Goal: Information Seeking & Learning: Learn about a topic

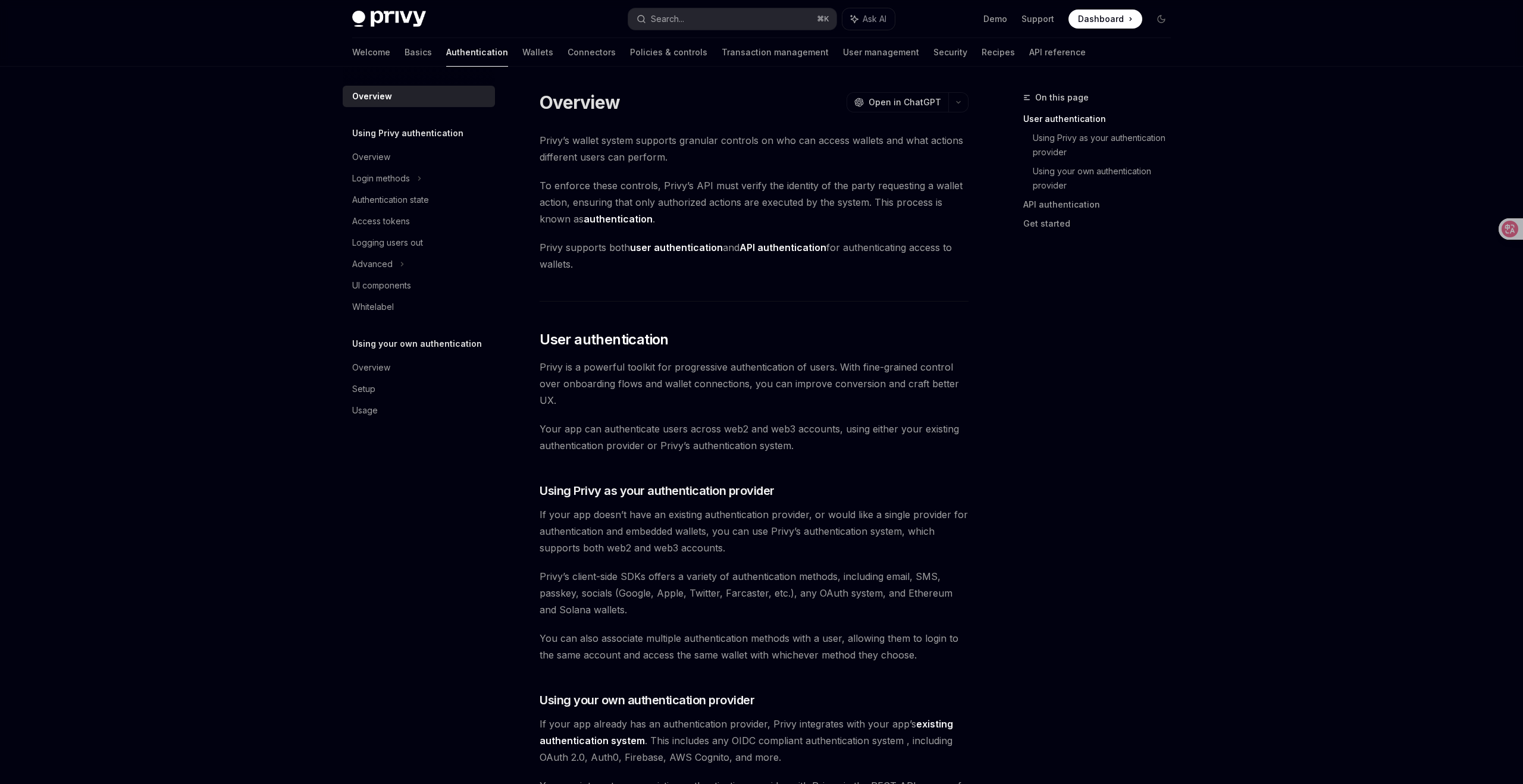
click at [832, 199] on span "To enforce these controls, [PERSON_NAME]’s API must verify the identity of the …" at bounding box center [754, 202] width 429 height 50
click at [1502, 225] on icon at bounding box center [1501, 229] width 10 height 9
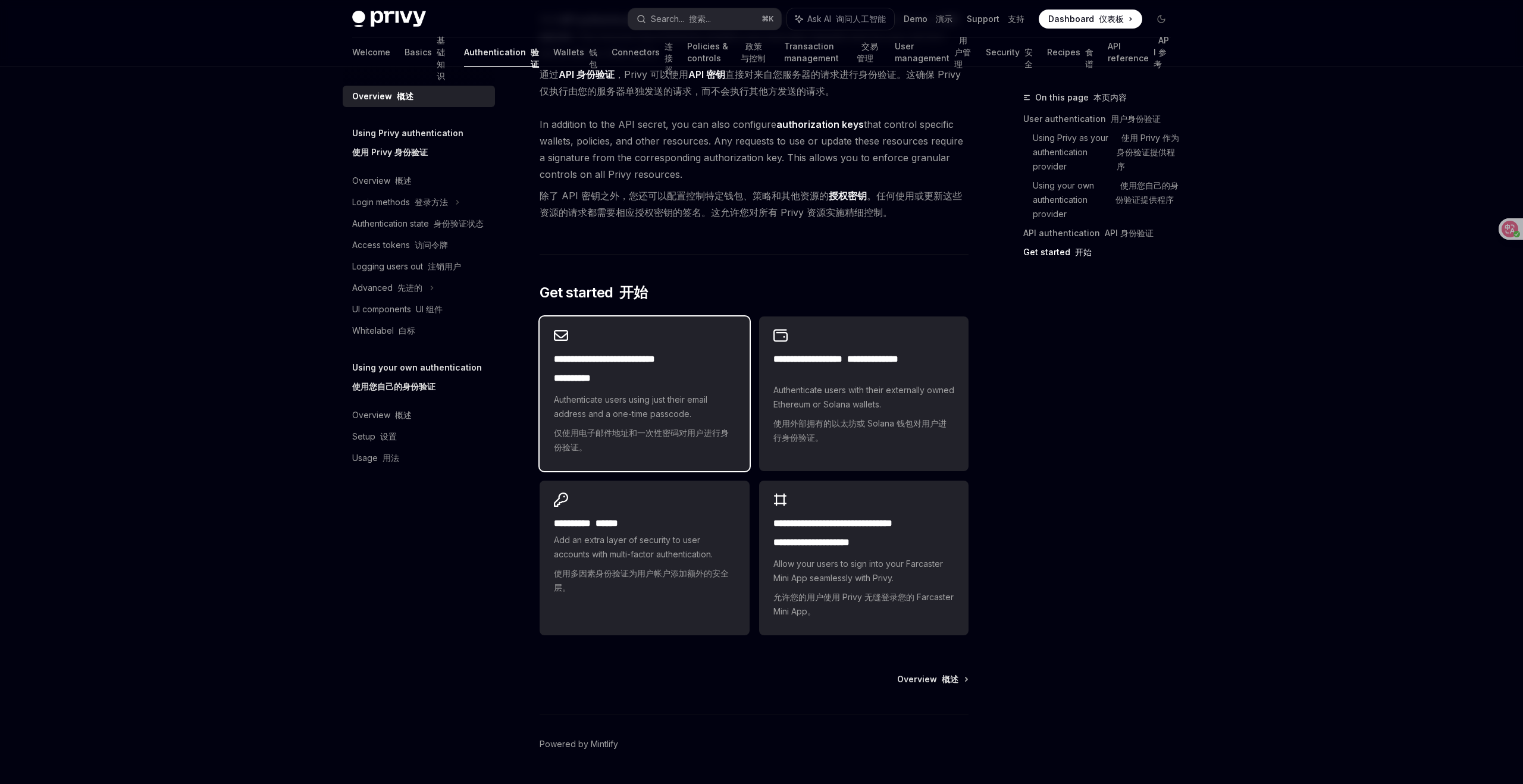
scroll to position [1320, 0]
click at [633, 412] on span "Authenticate users using just their email address and a one-time passcode. 仅使用电…" at bounding box center [644, 422] width 181 height 67
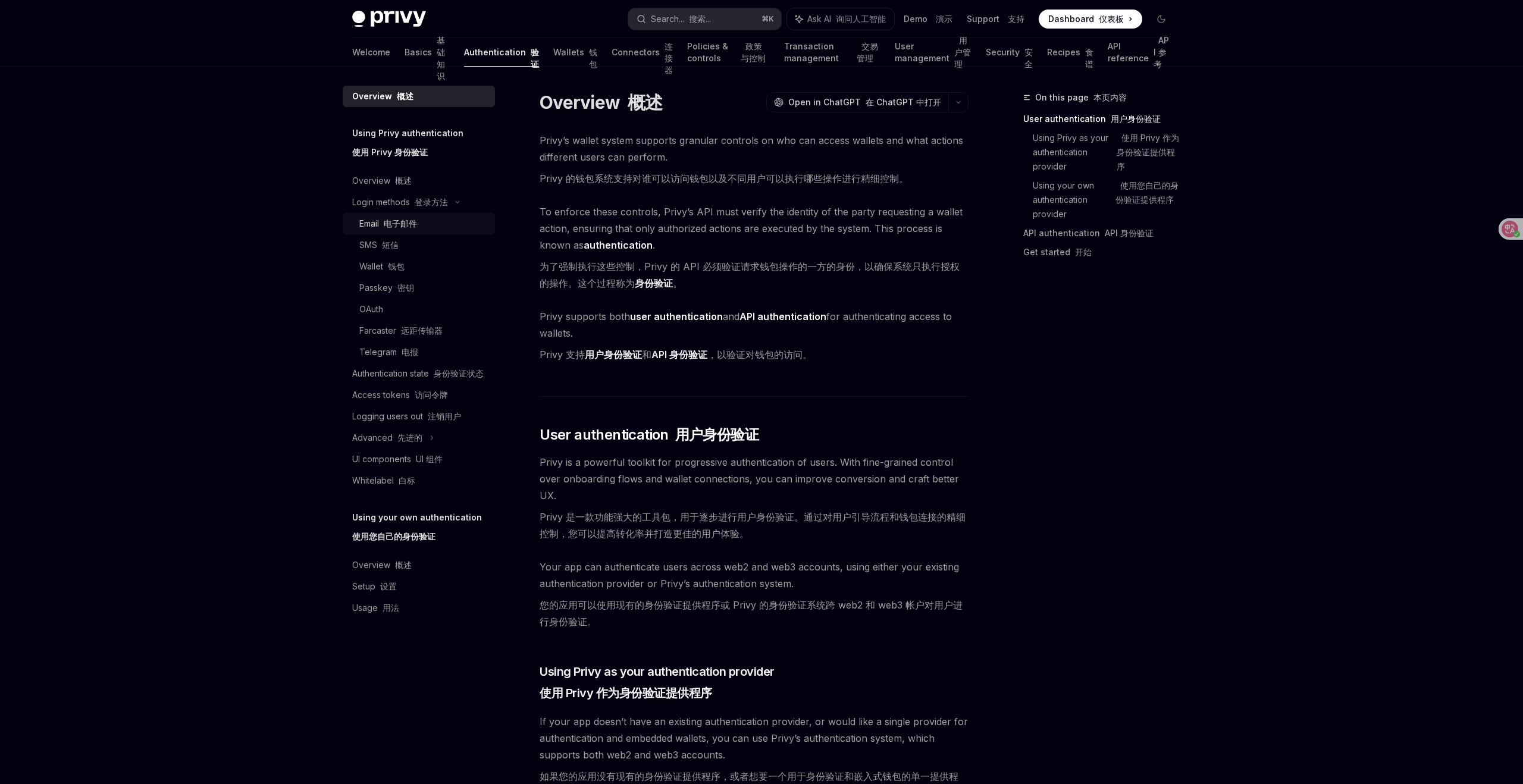
click at [388, 215] on link "Email 电子邮件" at bounding box center [419, 223] width 152 height 21
type textarea "*"
click at [361, 571] on div "Overview 概述" at bounding box center [382, 565] width 60 height 15
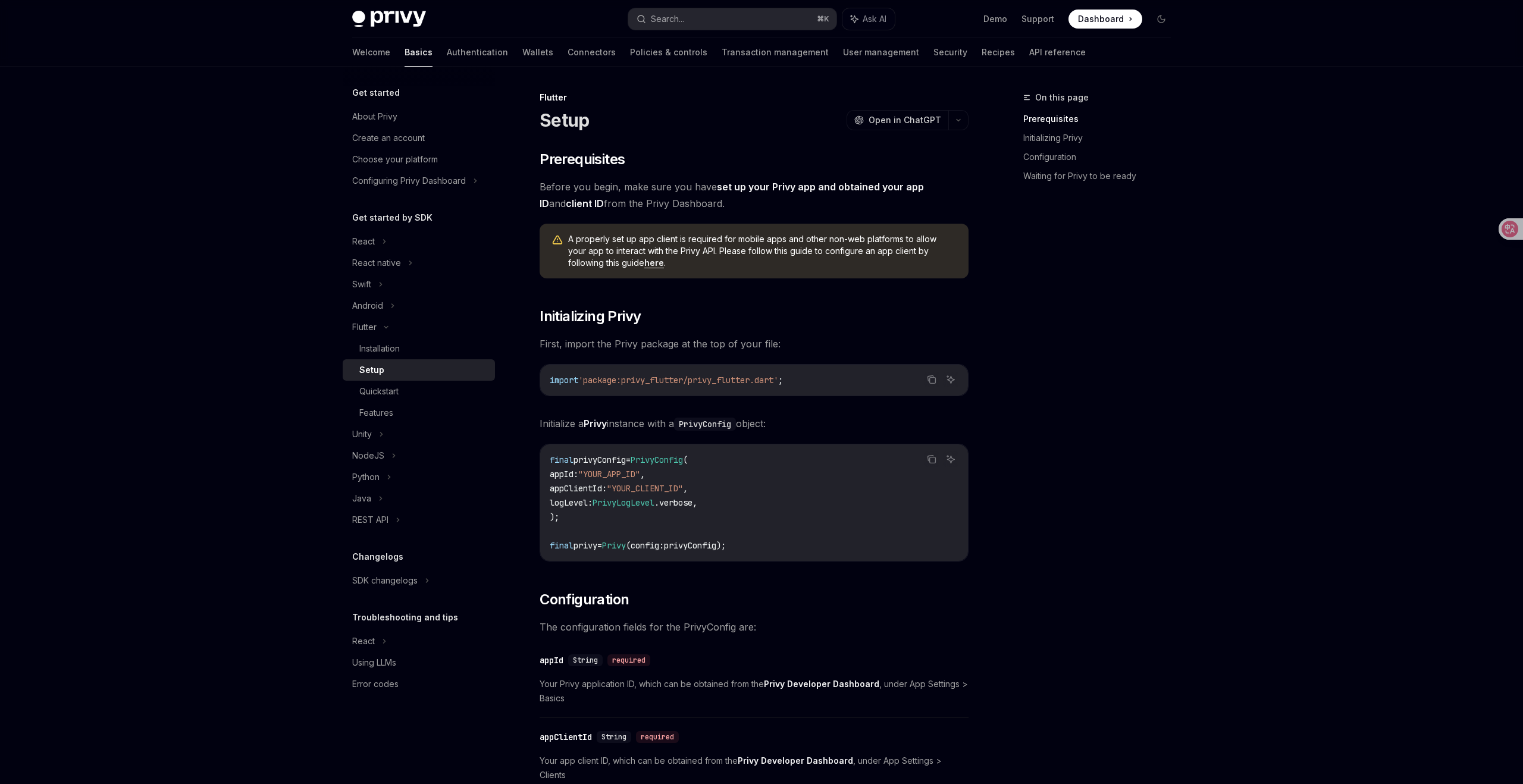
scroll to position [21, 0]
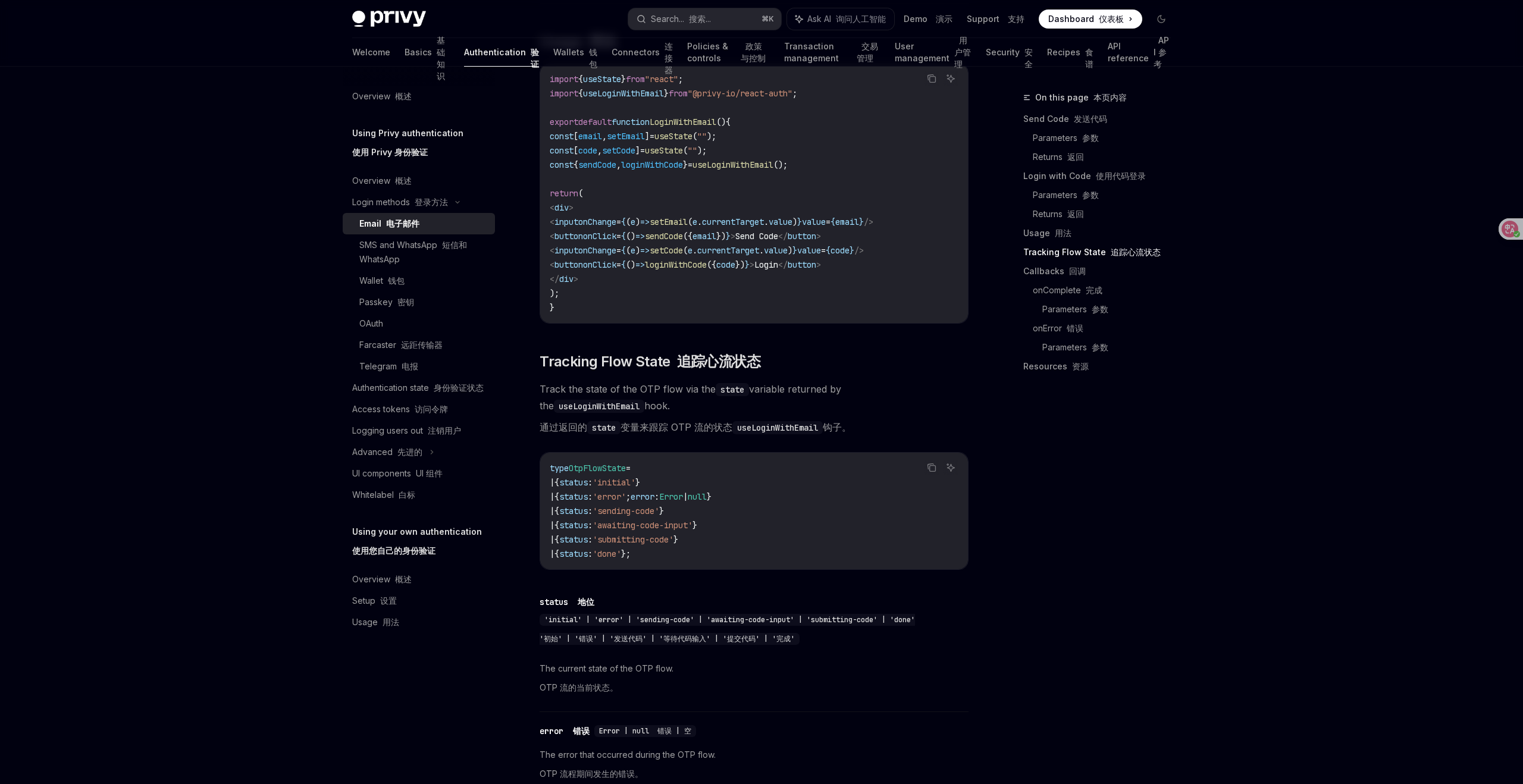
scroll to position [1375, 0]
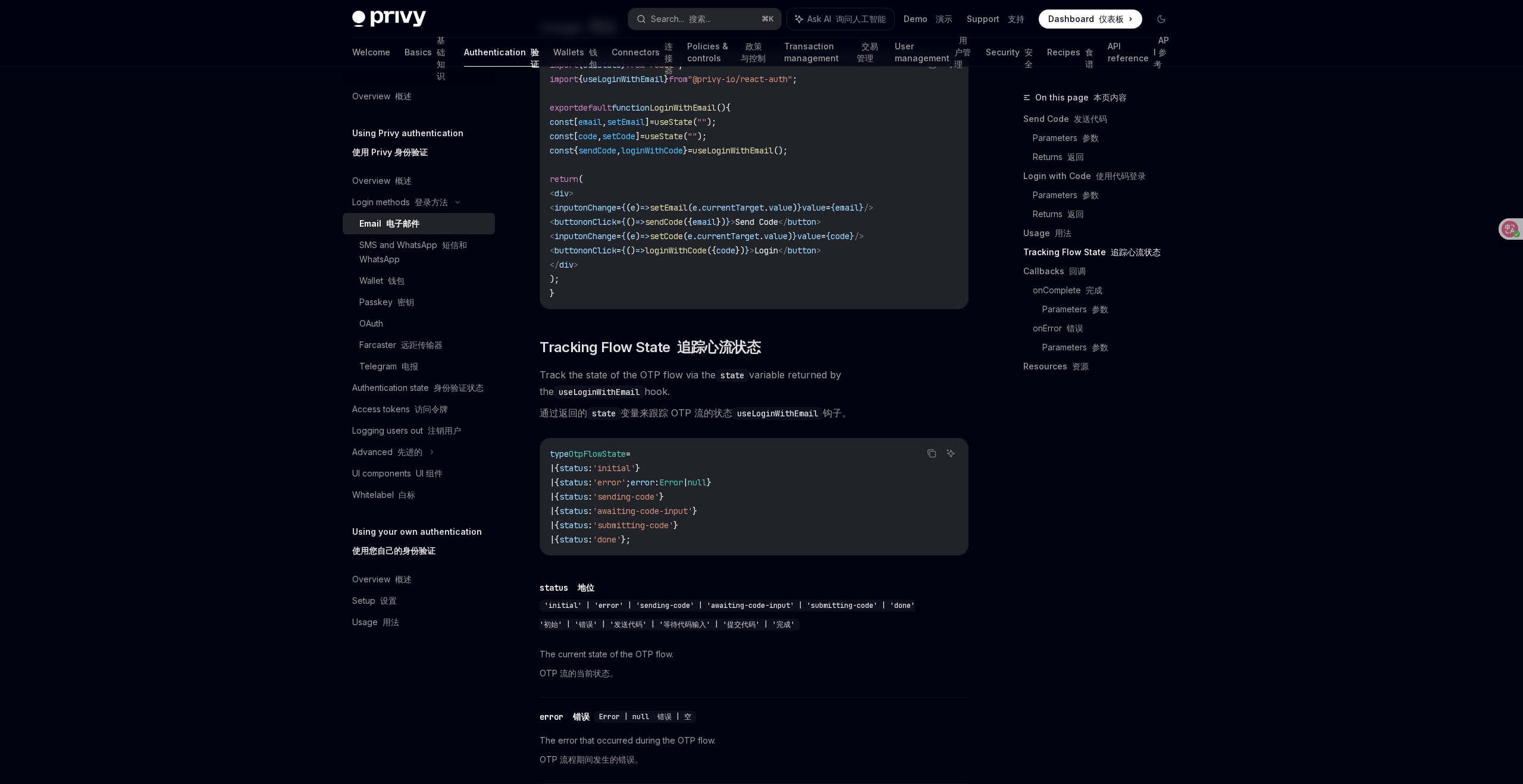
click at [230, 474] on div "Privy Docs home page Search... 搜索... ⌘ K Ask AI 询问人工智能 Demo 演示 Support 支持 Dashb…" at bounding box center [762, 408] width 1523 height 3567
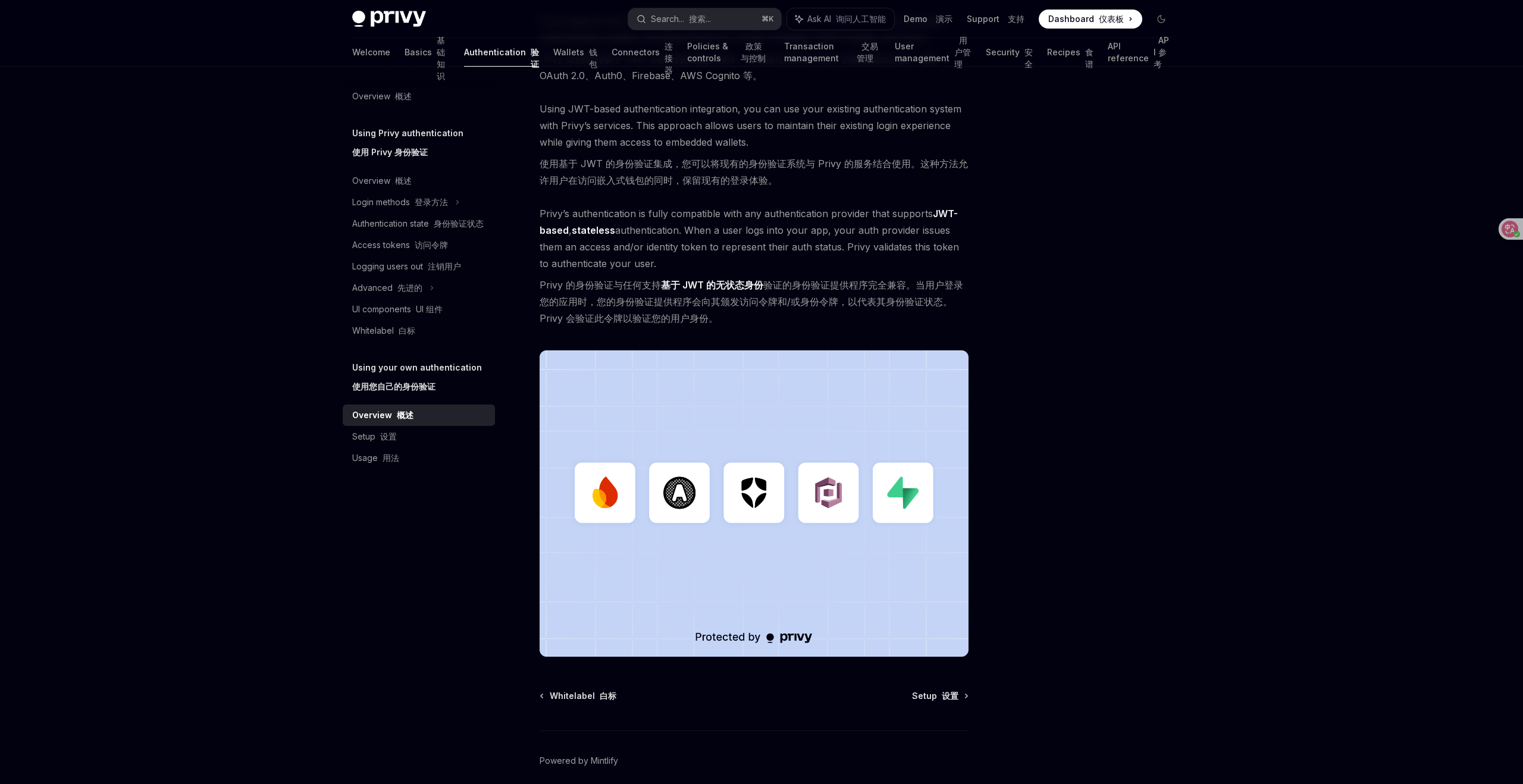
scroll to position [260, 0]
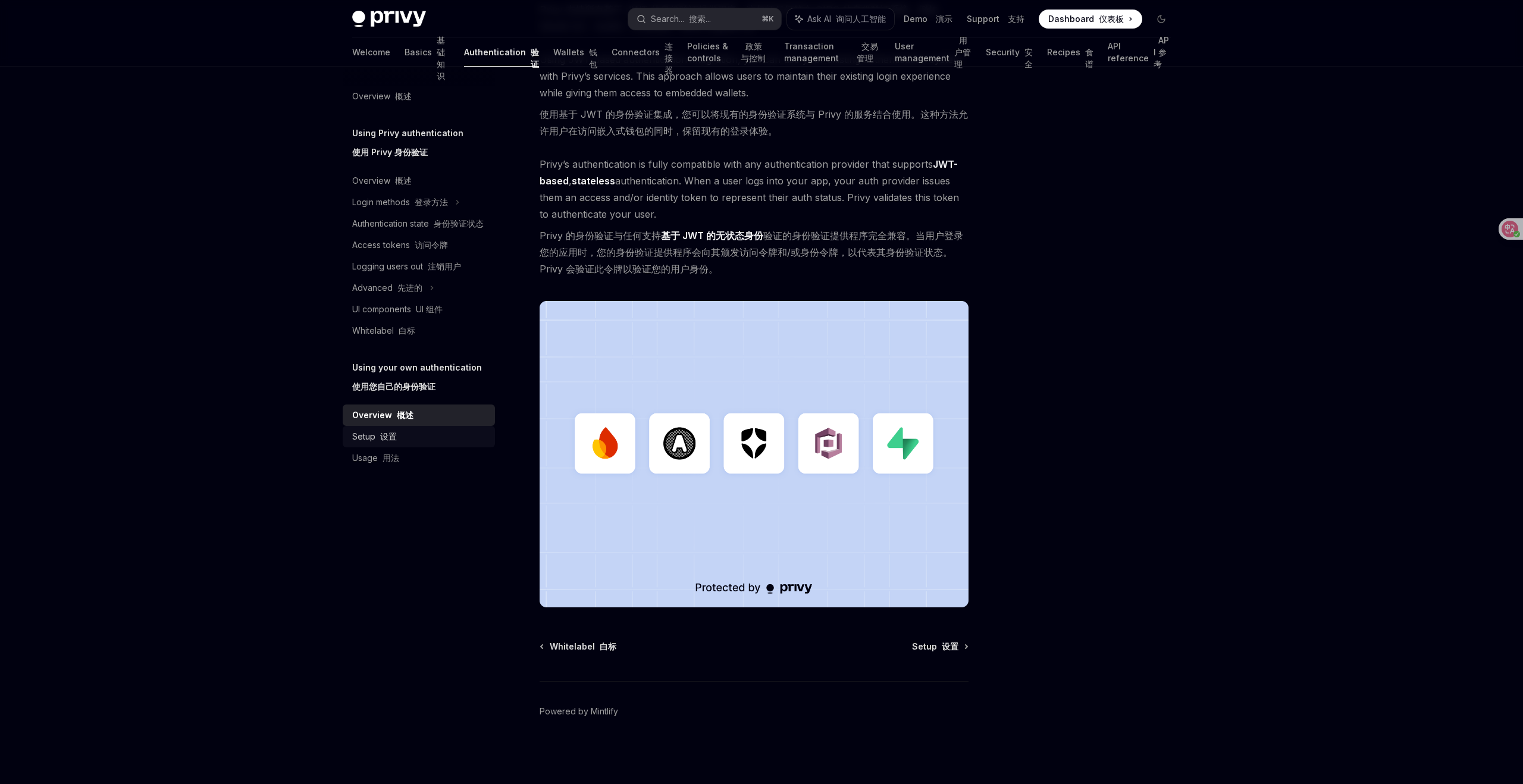
click at [388, 439] on font "设置" at bounding box center [388, 436] width 17 height 10
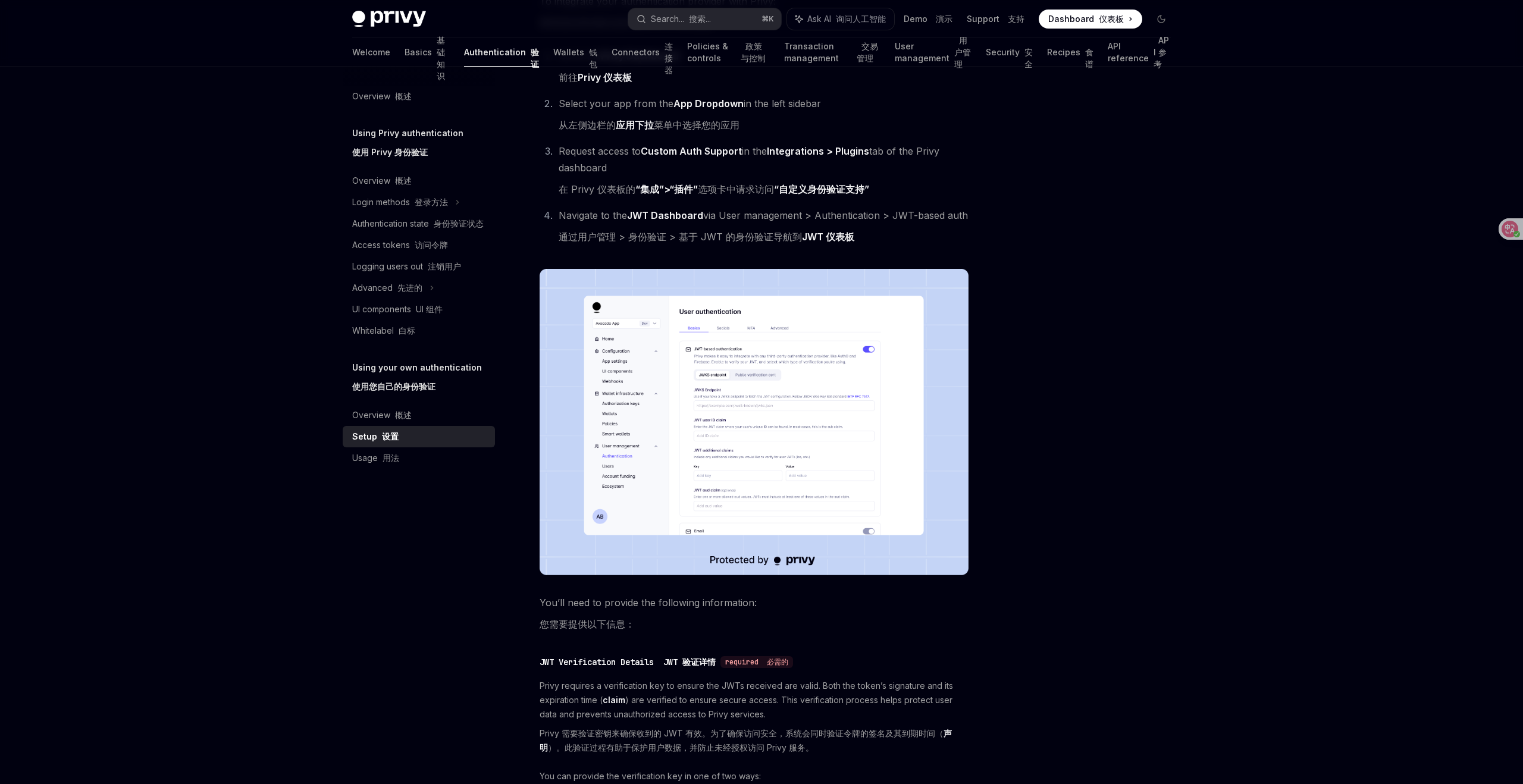
scroll to position [184, 0]
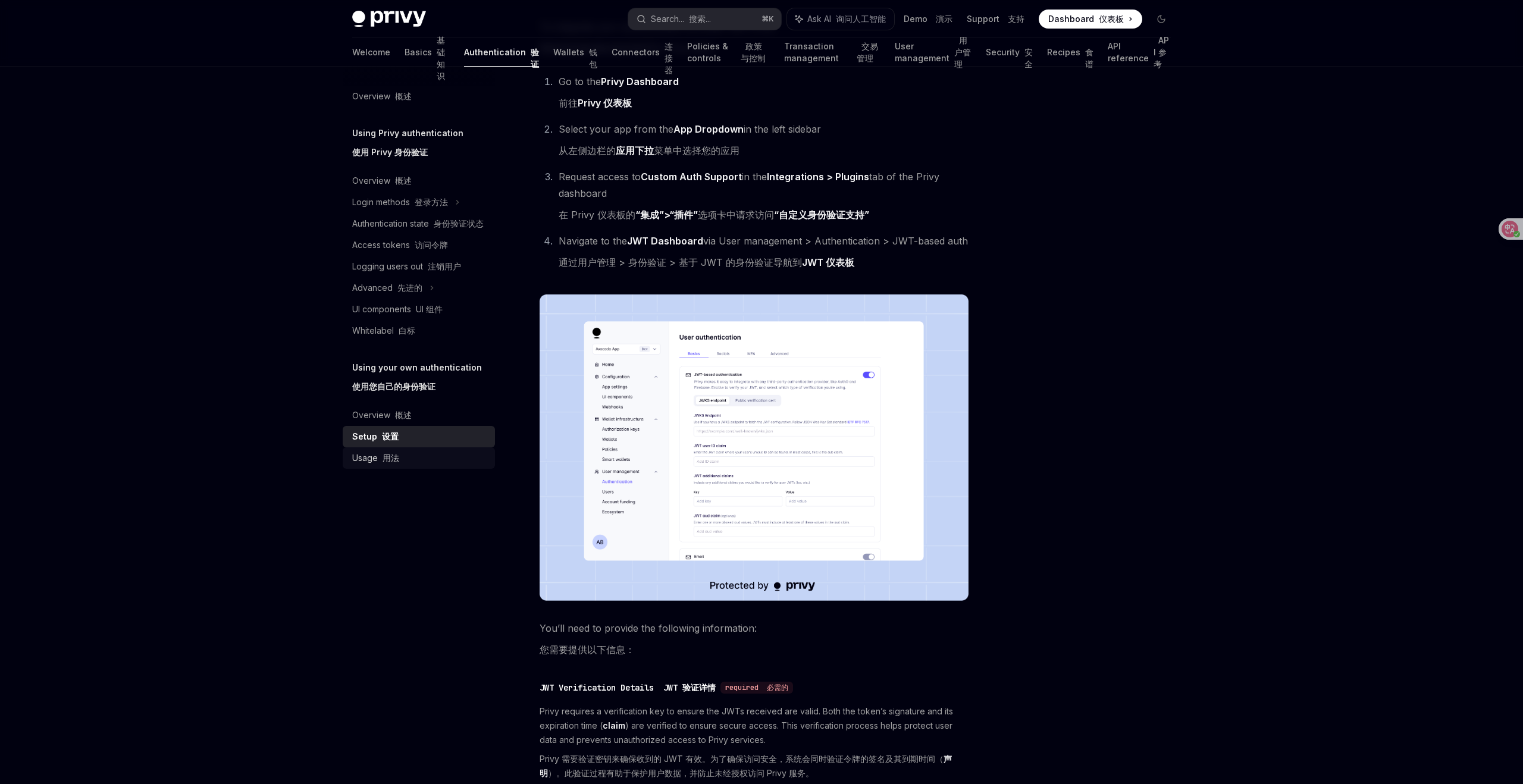
click at [379, 461] on font at bounding box center [380, 457] width 5 height 10
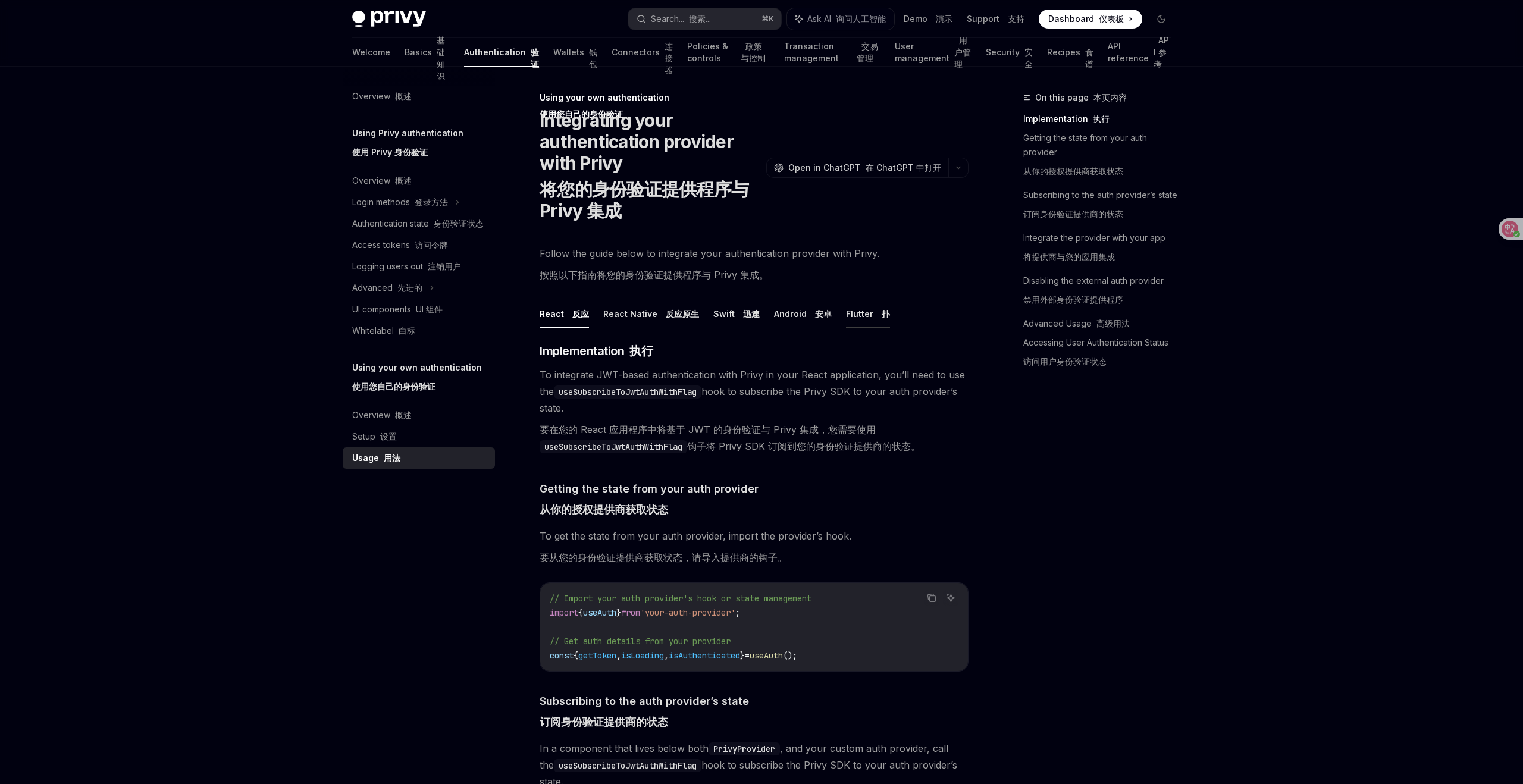
click at [882, 311] on font "扑" at bounding box center [886, 313] width 9 height 10
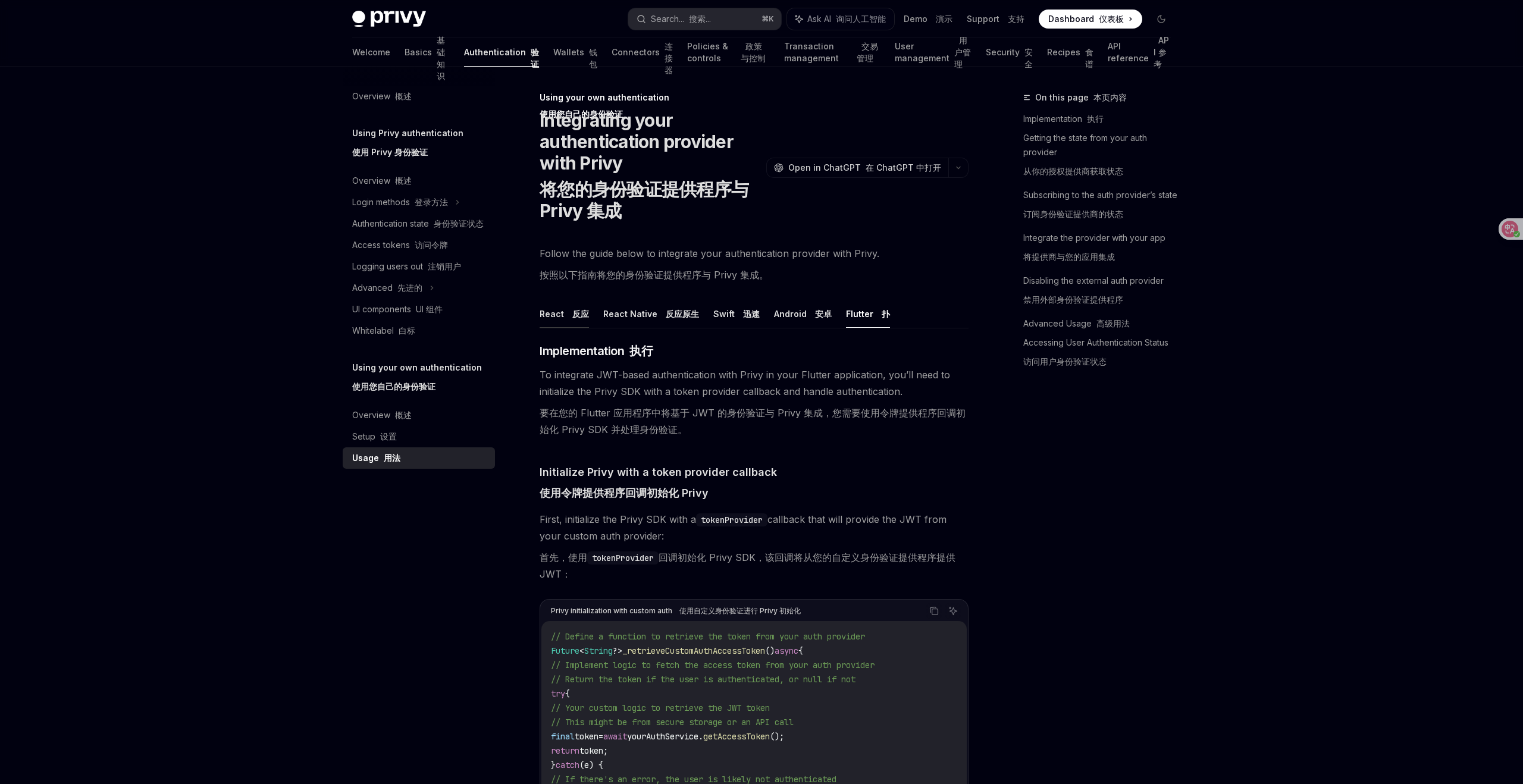
click at [557, 314] on button "React 反应" at bounding box center [564, 314] width 50 height 28
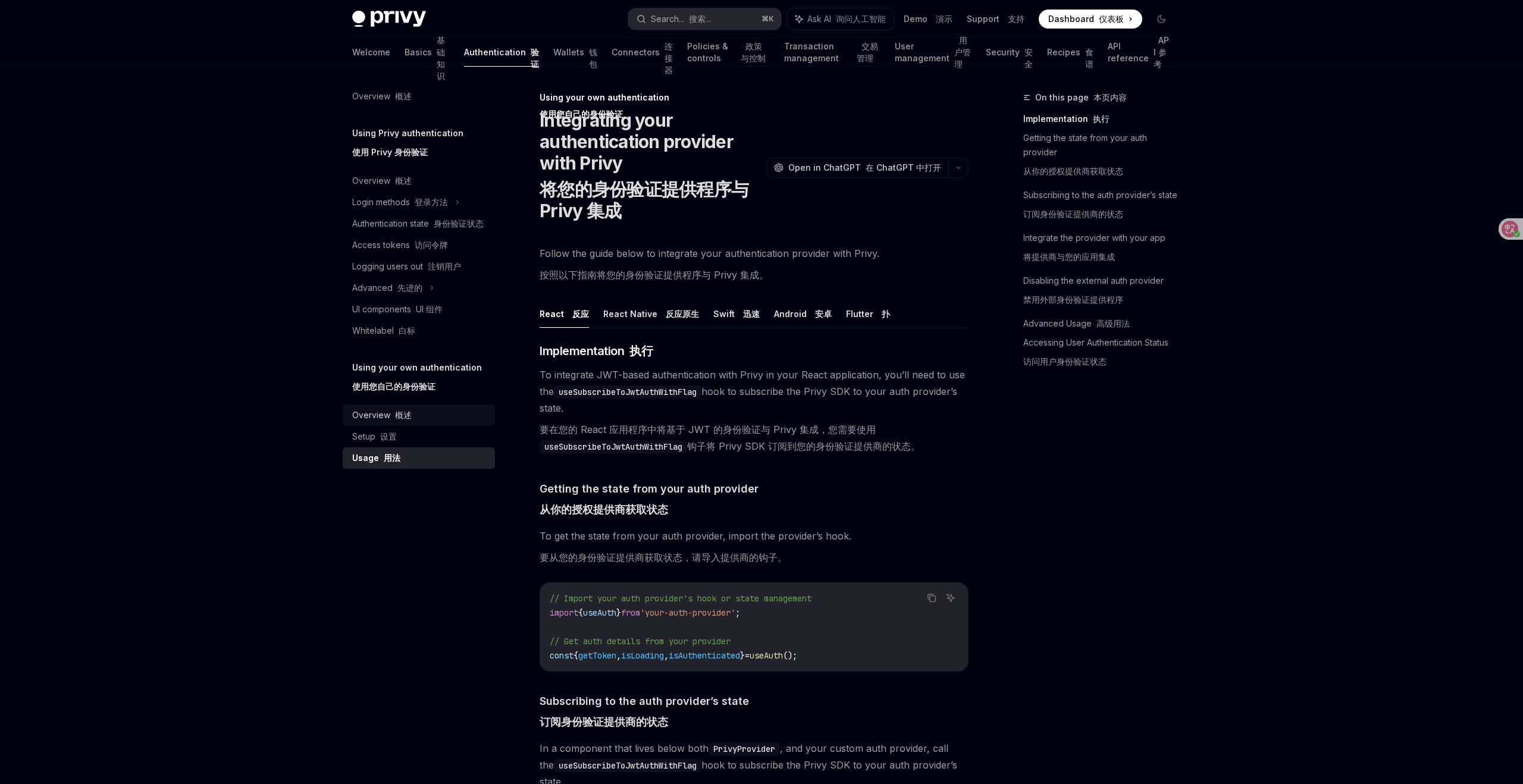
click at [384, 416] on div "Overview 概述" at bounding box center [382, 416] width 60 height 15
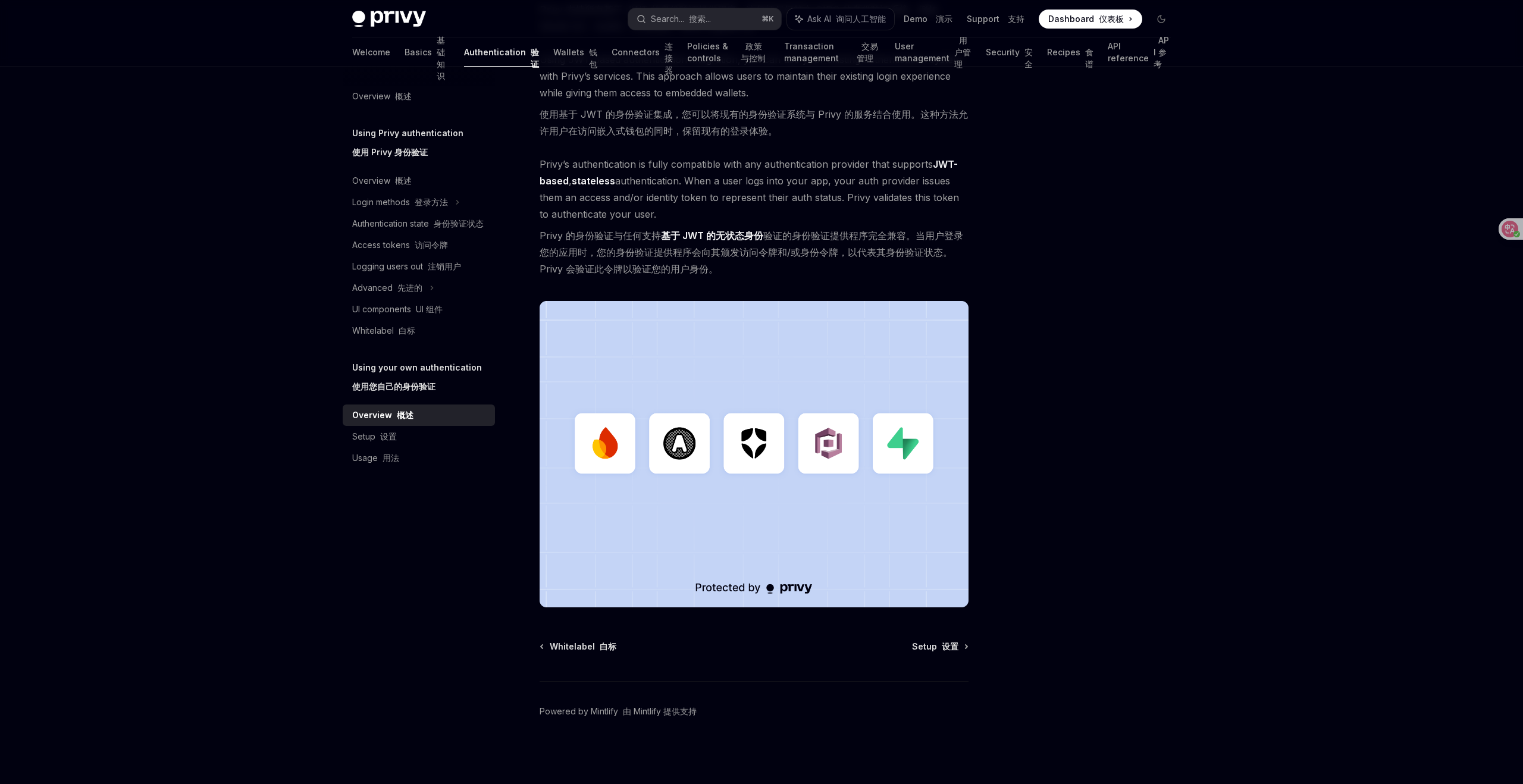
scroll to position [258, 0]
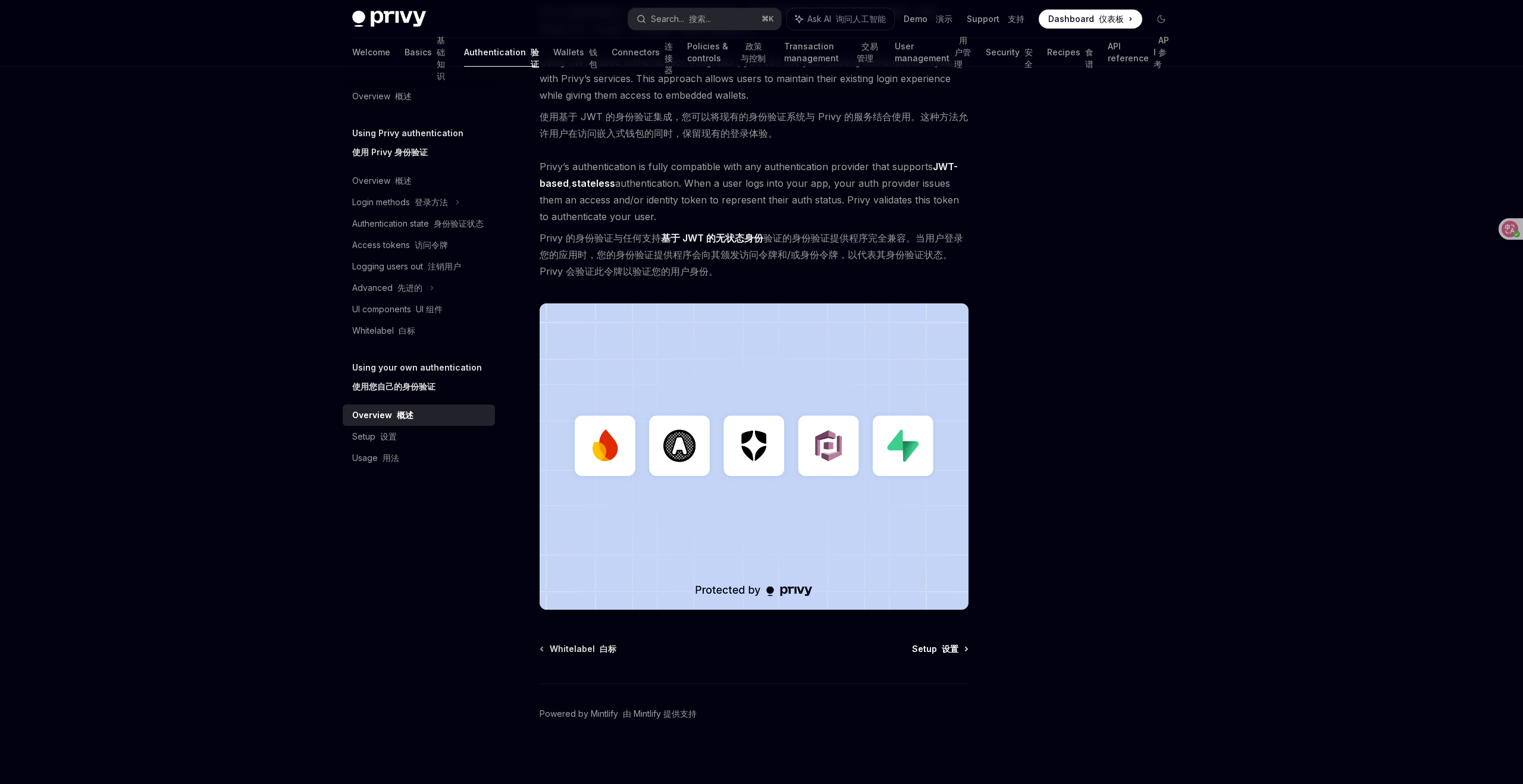
click at [956, 655] on span "Setup 设置" at bounding box center [935, 649] width 46 height 12
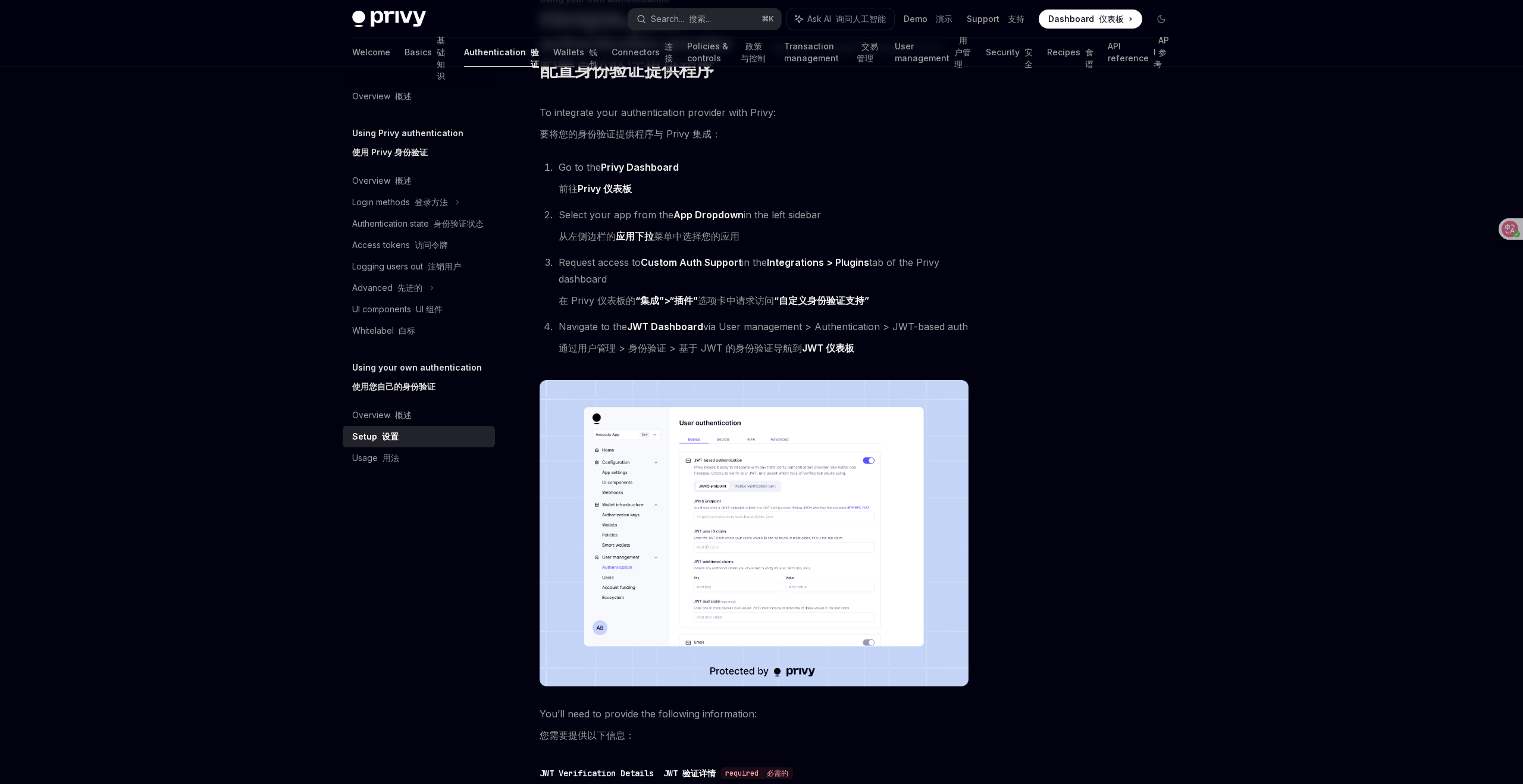
scroll to position [99, 0]
click at [827, 539] on img at bounding box center [754, 533] width 429 height 306
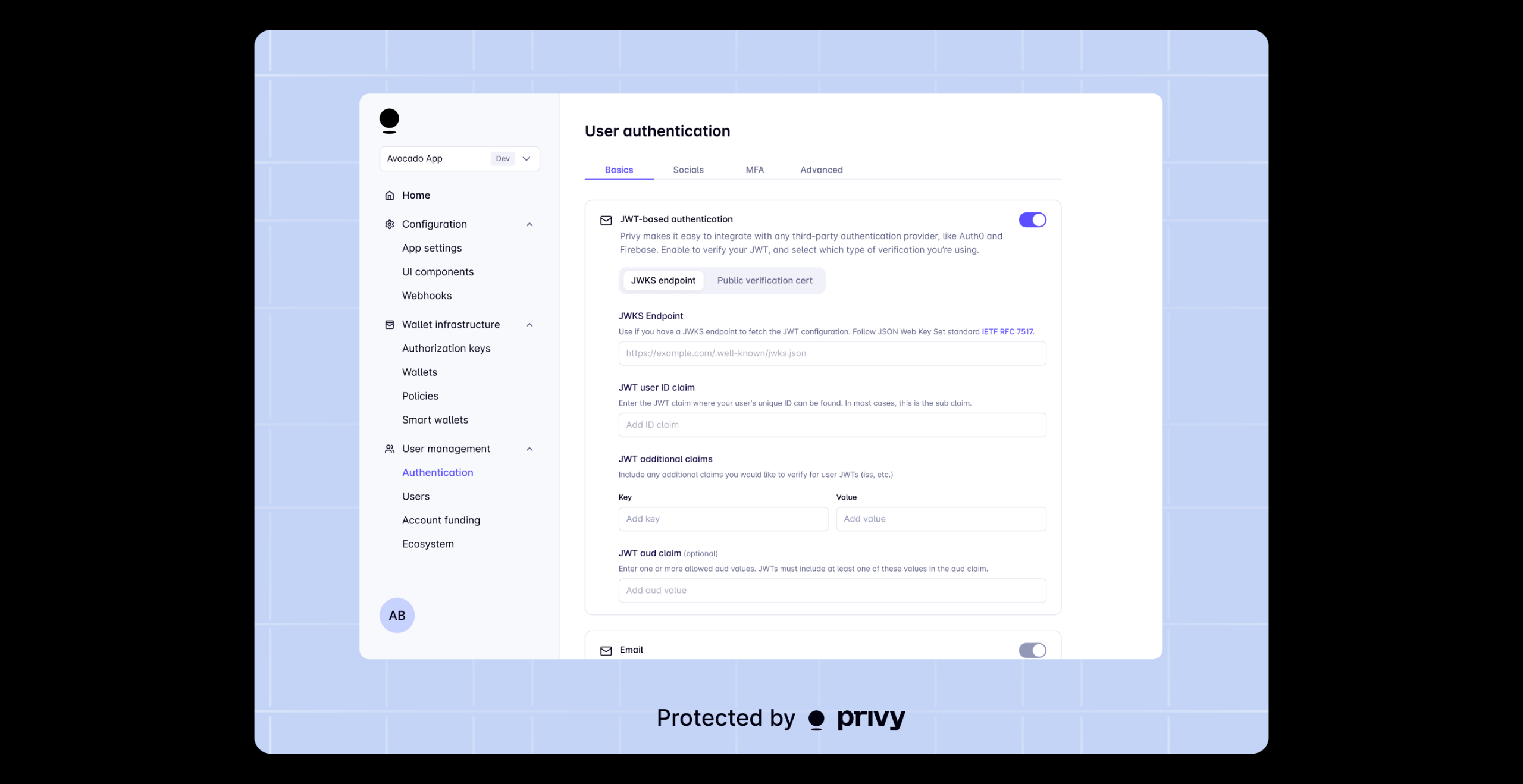
click at [826, 539] on img at bounding box center [762, 392] width 1014 height 725
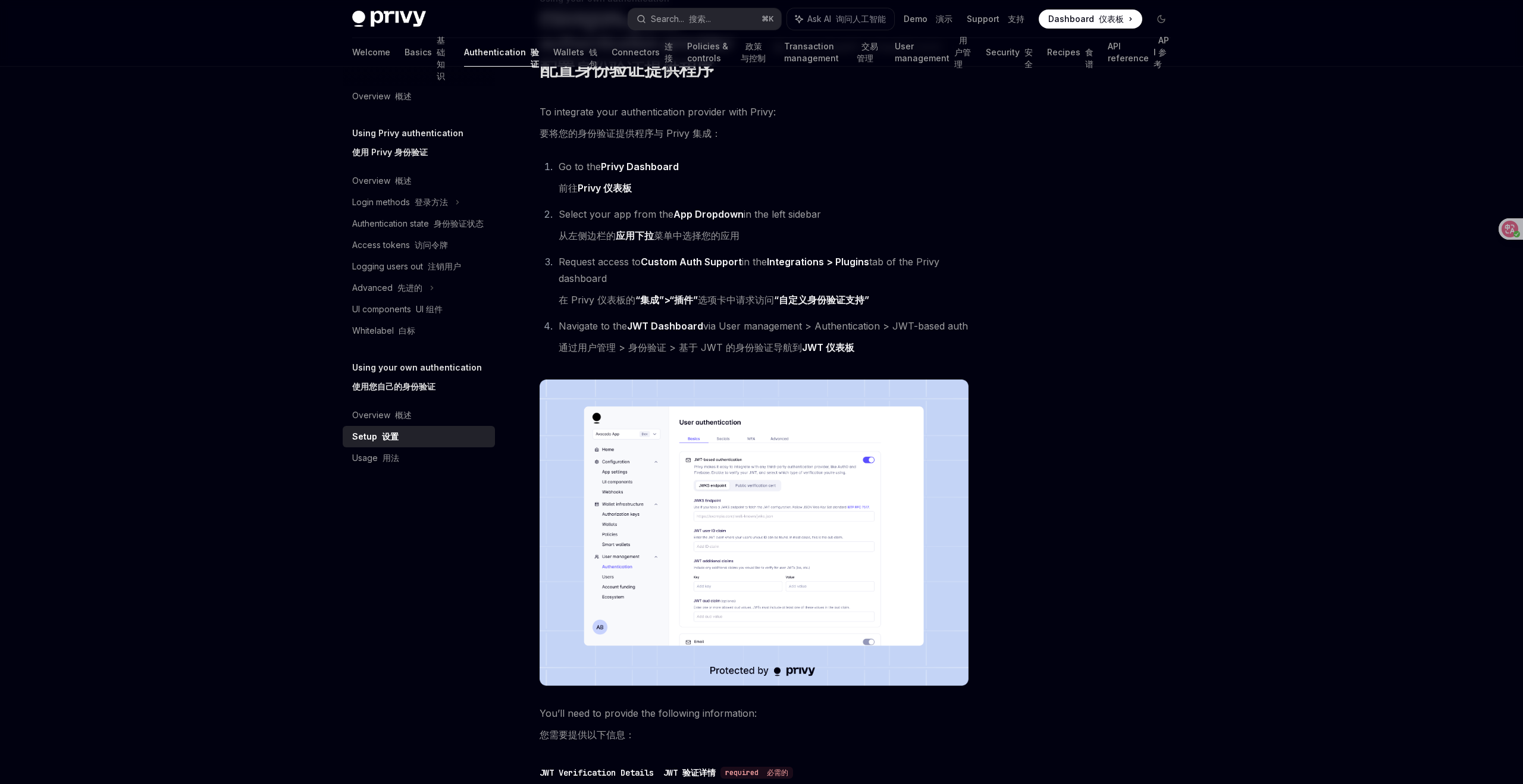
click at [841, 504] on img at bounding box center [754, 533] width 429 height 306
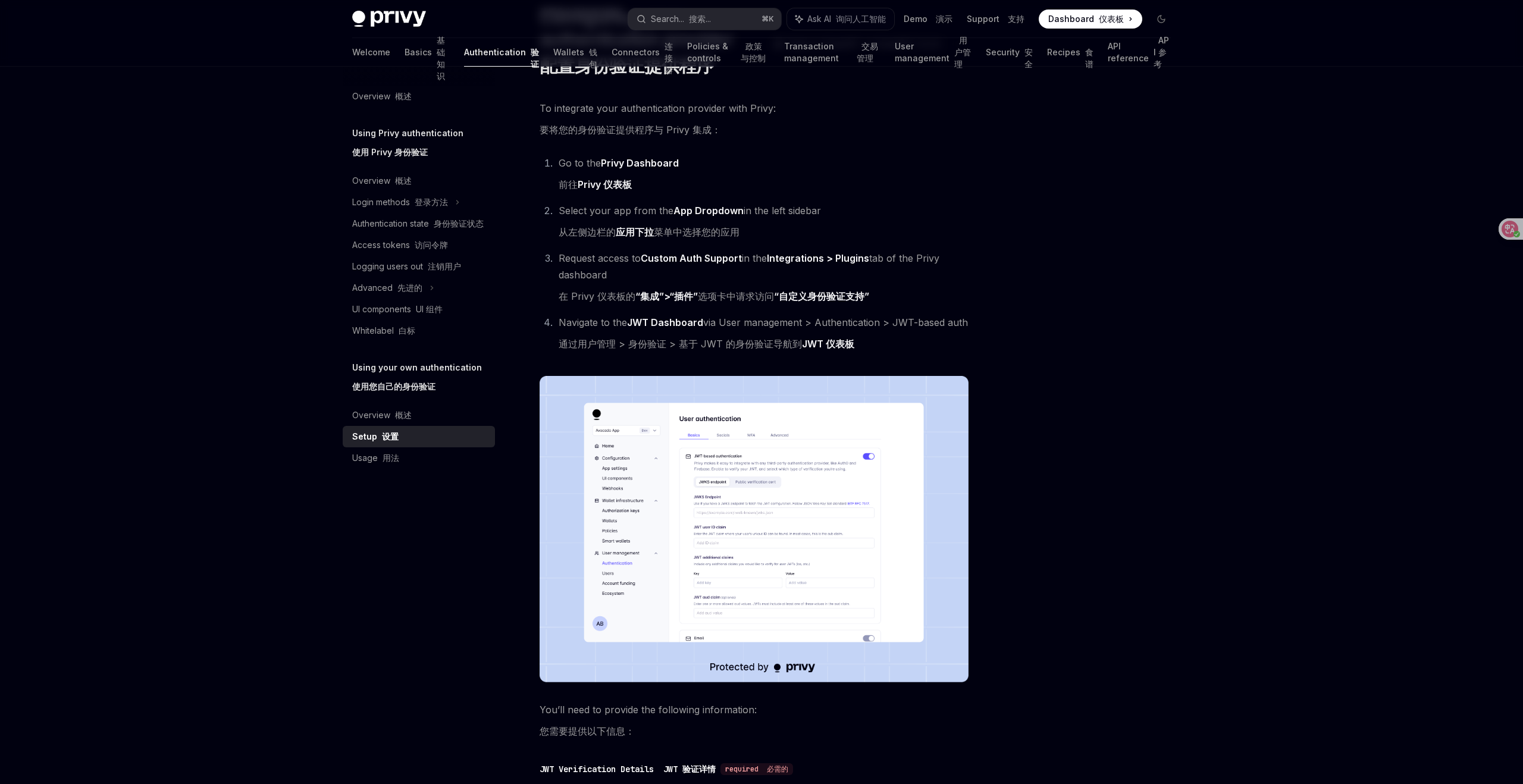
scroll to position [103, 0]
click at [1123, 230] on div at bounding box center [1090, 437] width 181 height 694
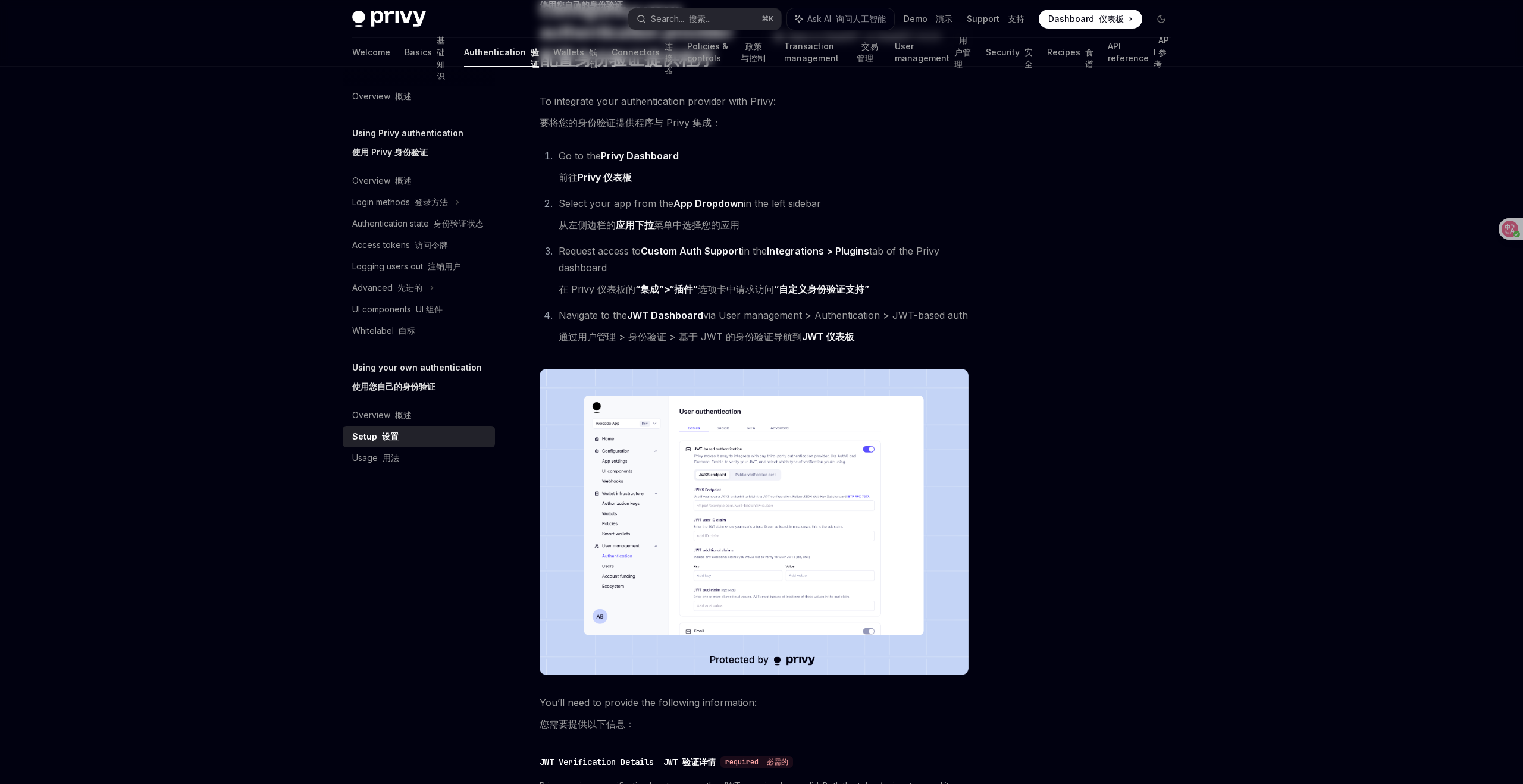
scroll to position [0, 0]
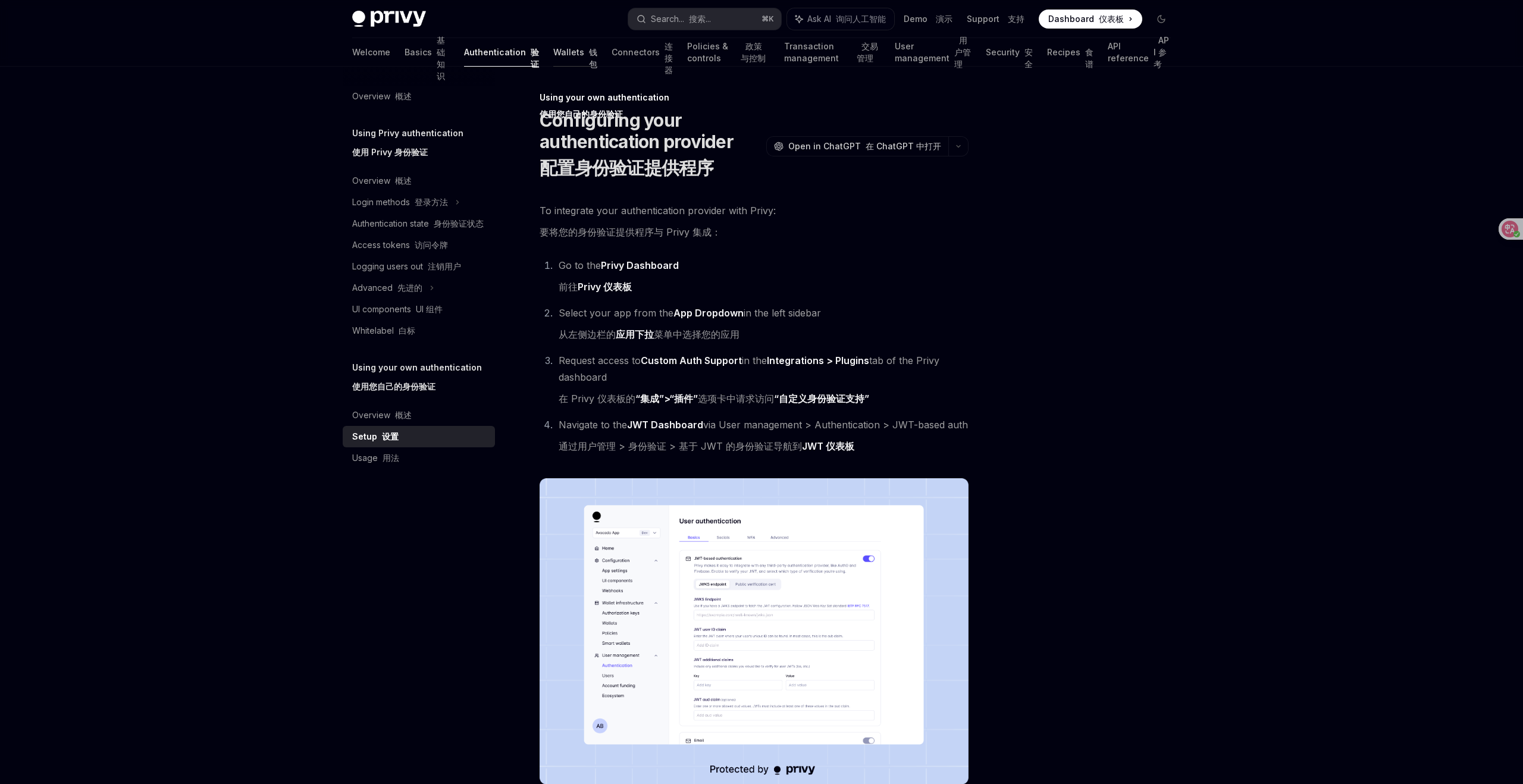
click at [553, 46] on link "Wallets 钱包" at bounding box center [575, 52] width 44 height 28
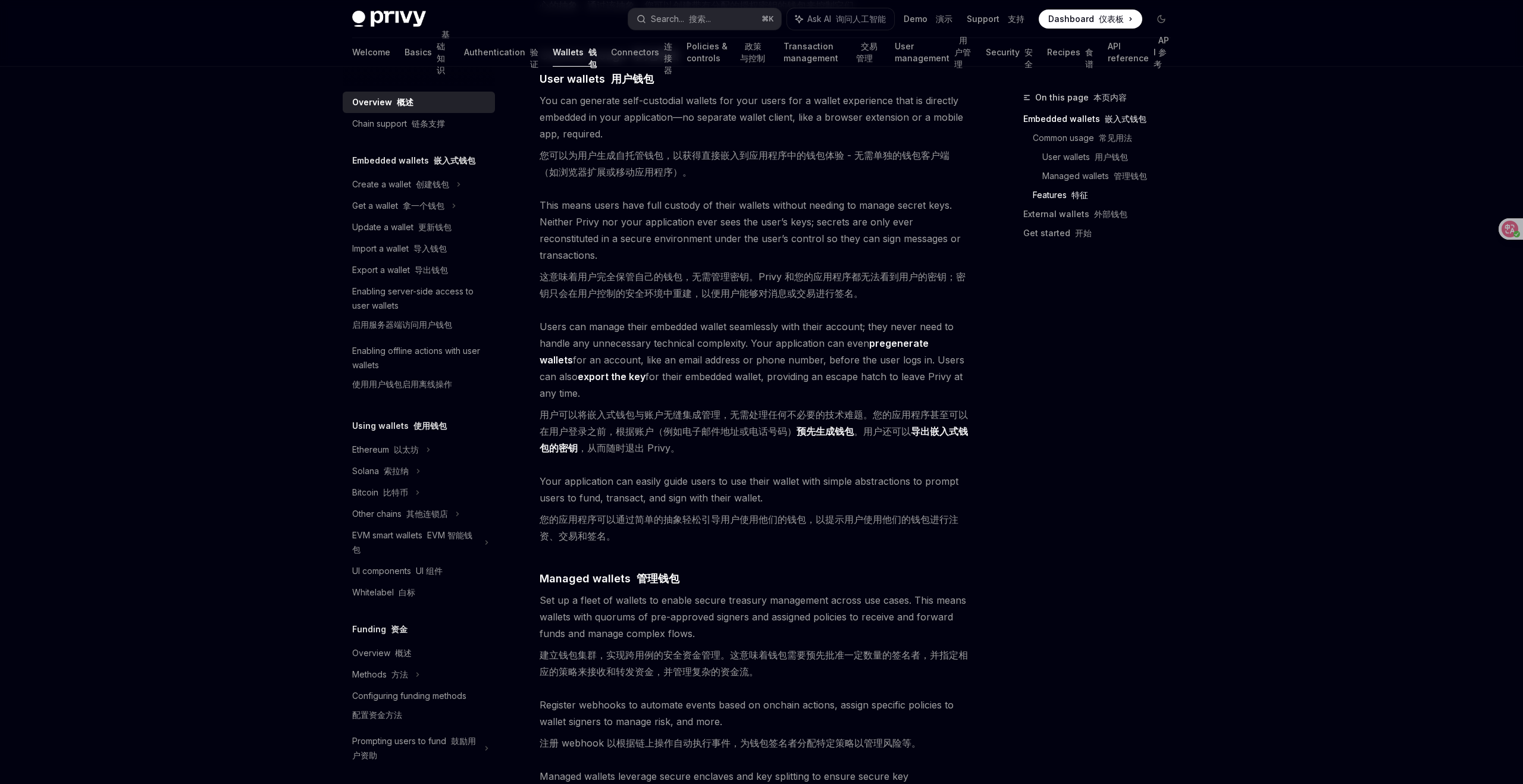
scroll to position [1182, 0]
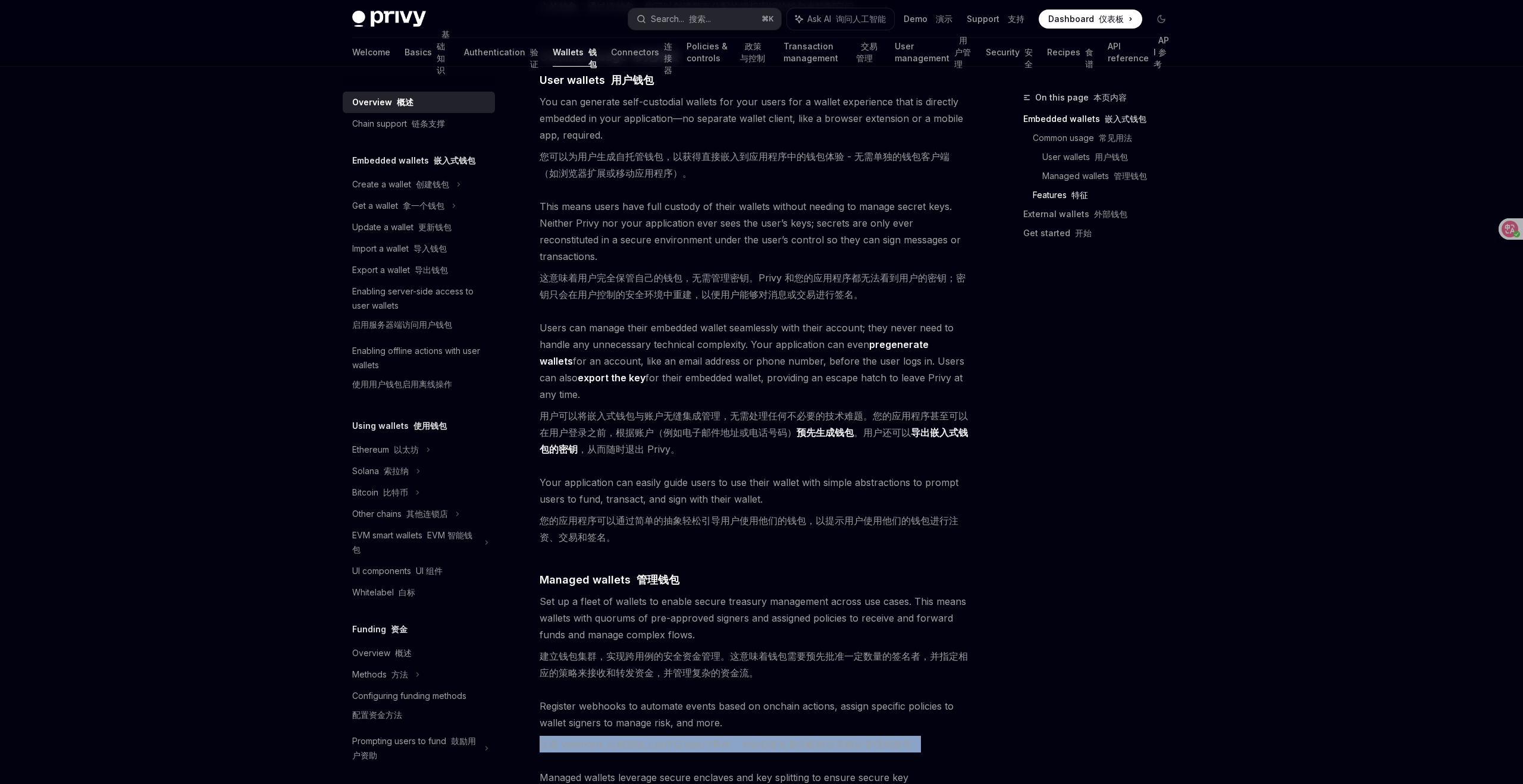
drag, startPoint x: 539, startPoint y: 693, endPoint x: 935, endPoint y: 713, distance: 396.5
click at [935, 712] on div "Privy builds wallet infrastructure that empowers users and applications to tran…" at bounding box center [754, 600] width 429 height 3265
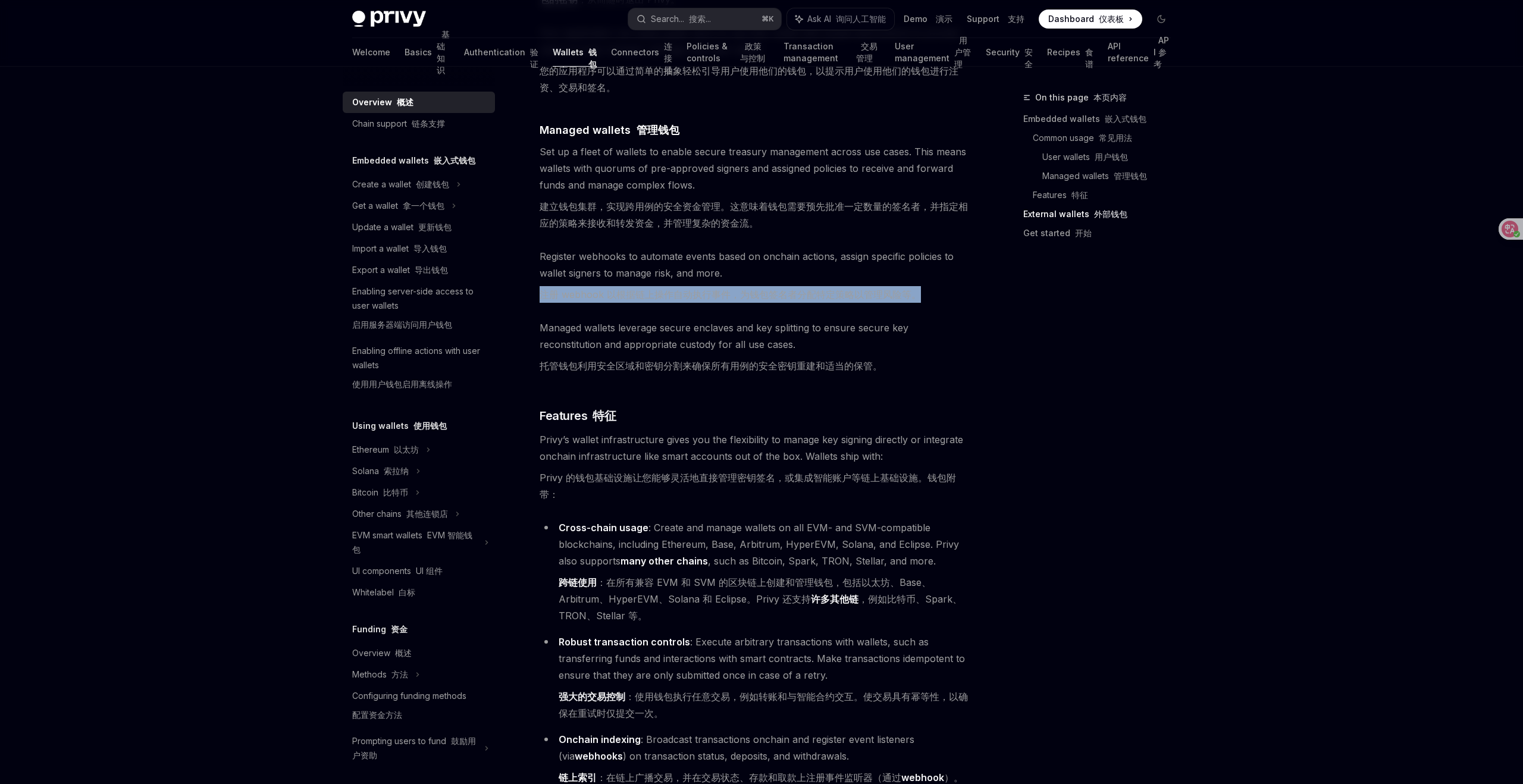
scroll to position [1636, 0]
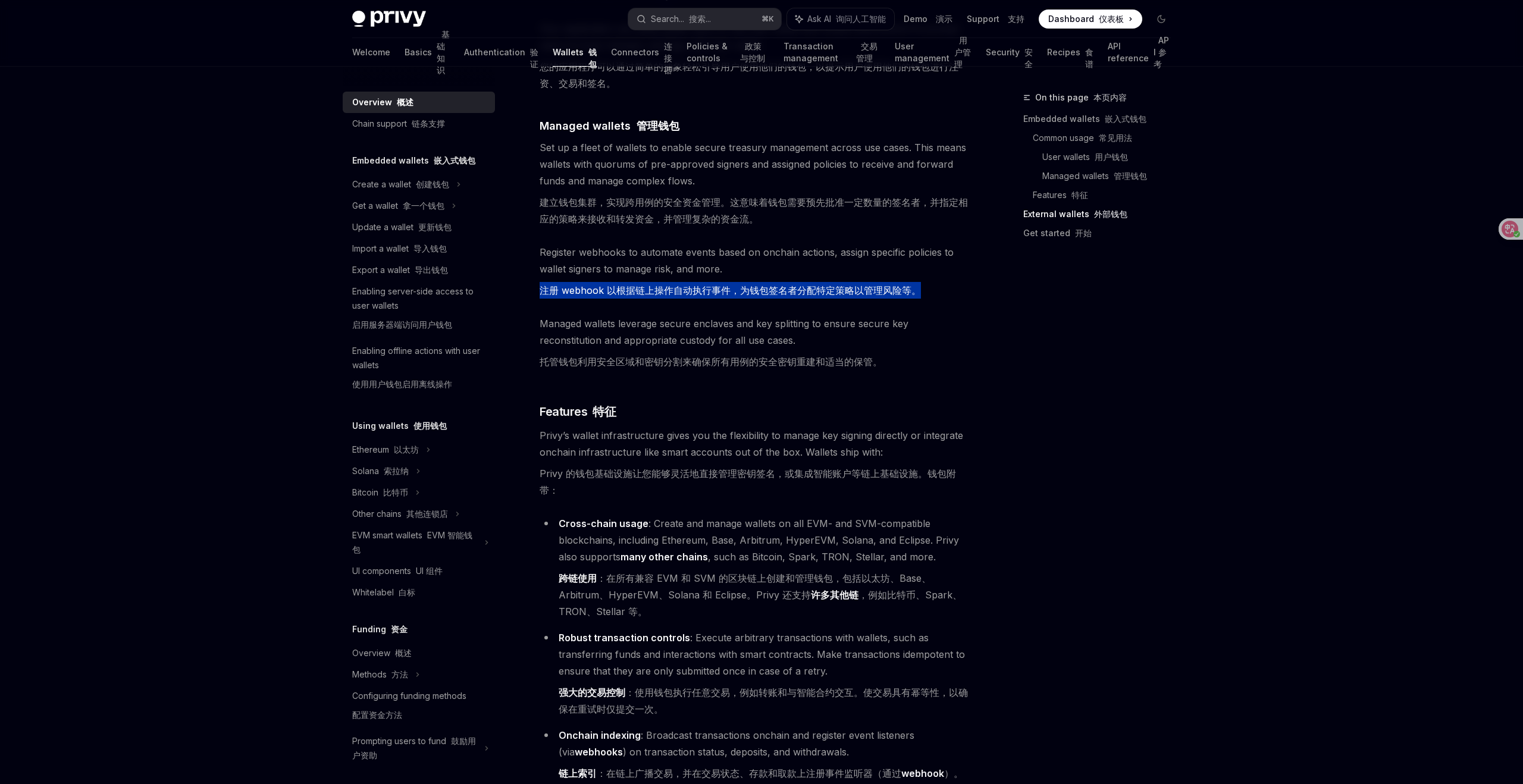
type textarea "*"
